Goal: Check status: Check status

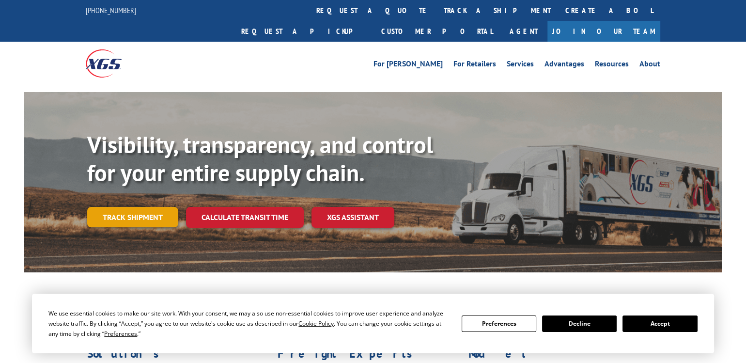
click at [167, 207] on link "Track shipment" at bounding box center [132, 217] width 91 height 20
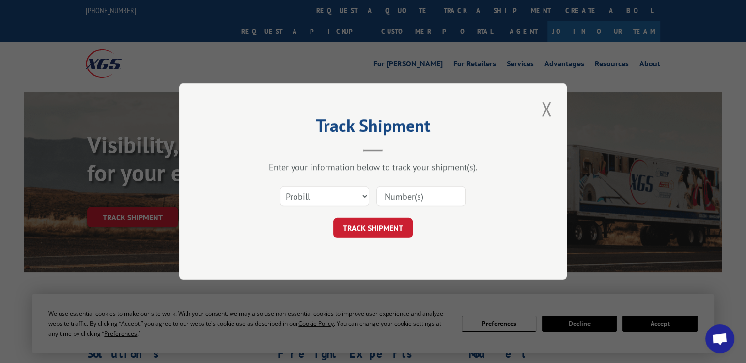
drag, startPoint x: 342, startPoint y: 198, endPoint x: 412, endPoint y: 200, distance: 70.2
click at [413, 200] on input at bounding box center [420, 196] width 89 height 20
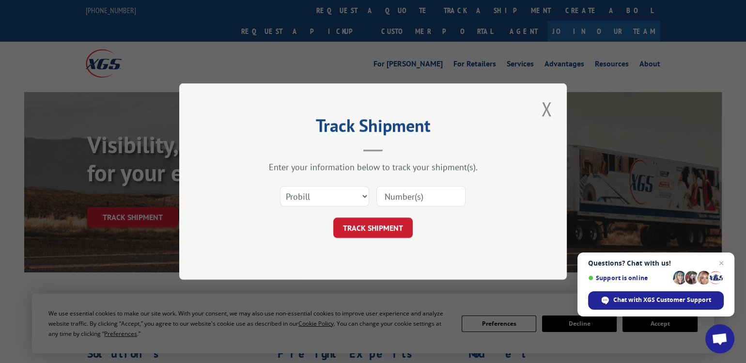
drag, startPoint x: 412, startPoint y: 199, endPoint x: 400, endPoint y: 191, distance: 14.6
click at [400, 191] on input at bounding box center [420, 196] width 89 height 20
drag, startPoint x: 400, startPoint y: 191, endPoint x: 421, endPoint y: 198, distance: 21.3
paste input "17544543"
type input "17544543"
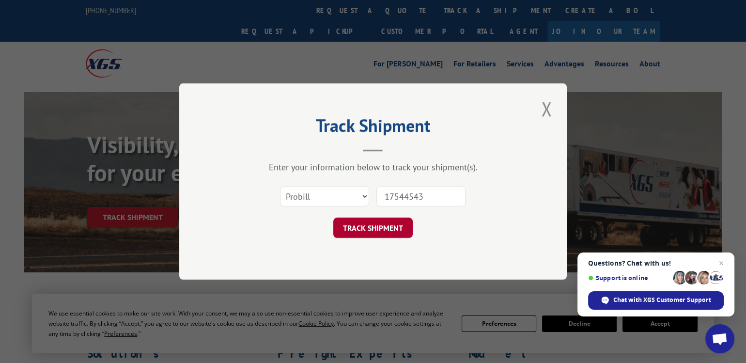
click at [393, 230] on button "TRACK SHIPMENT" at bounding box center [372, 227] width 79 height 20
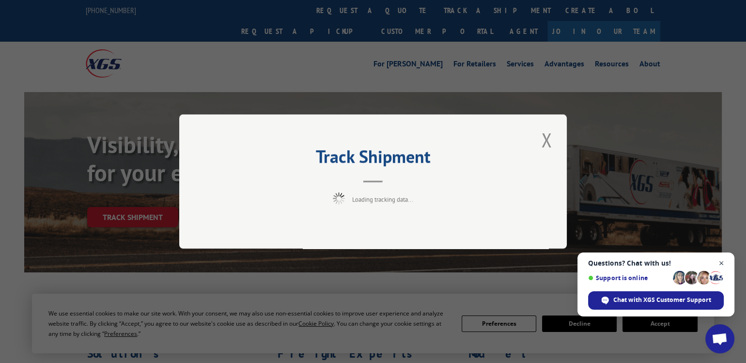
click at [722, 263] on span "Open chat" at bounding box center [721, 263] width 12 height 12
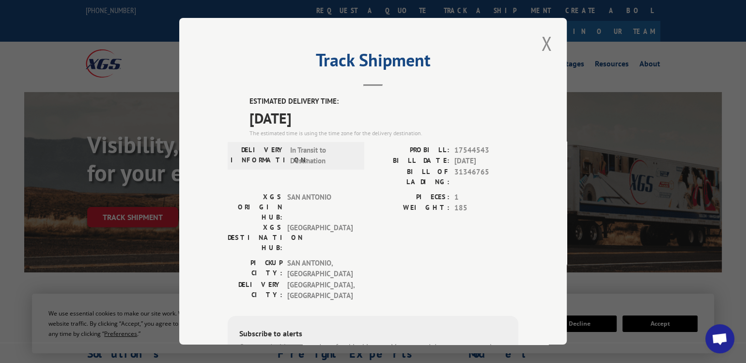
scroll to position [48, 0]
